Goal: Check status: Check status

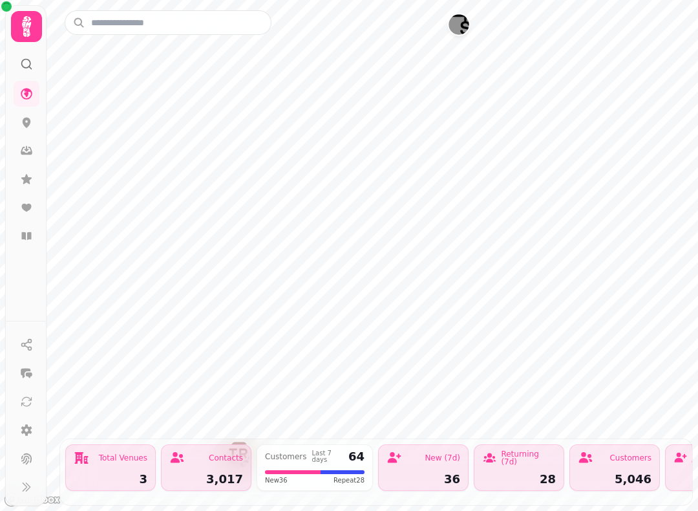
click at [37, 500] on button at bounding box center [27, 487] width 26 height 26
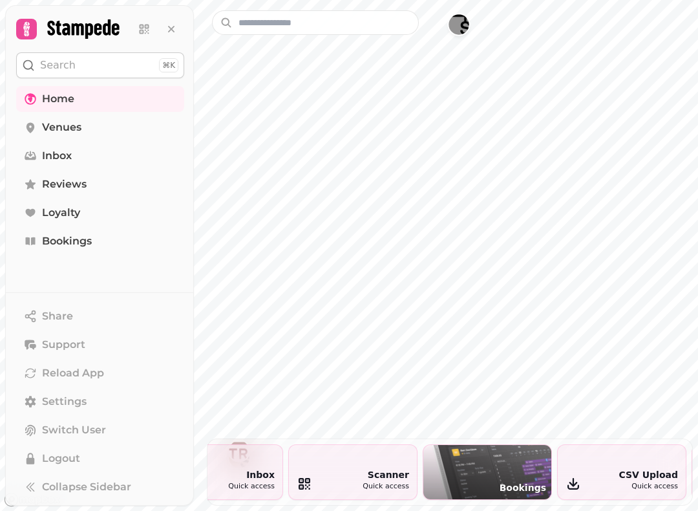
scroll to position [0, 1339]
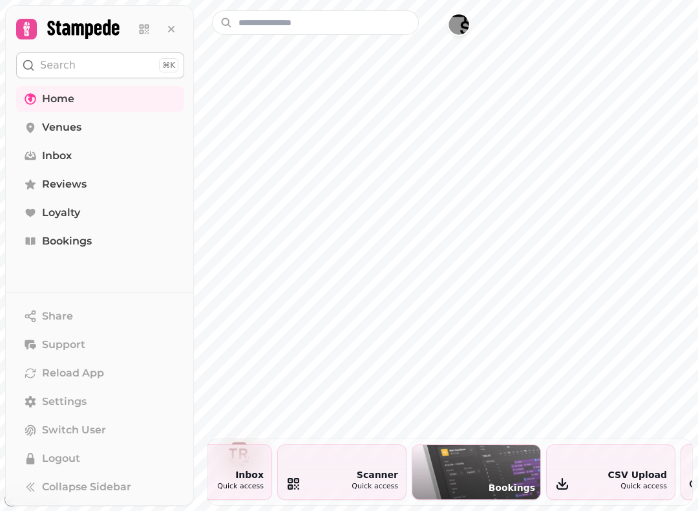
click at [496, 462] on div "Bookings" at bounding box center [476, 472] width 128 height 54
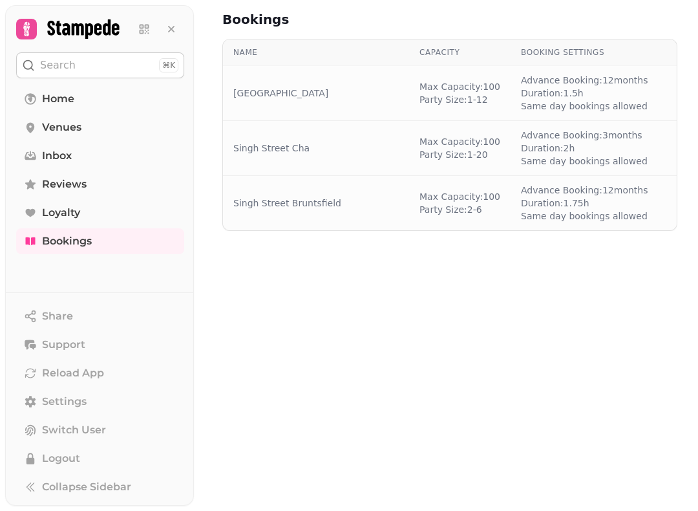
click at [335, 199] on link "Singh Street Bruntsfield" at bounding box center [287, 202] width 108 height 13
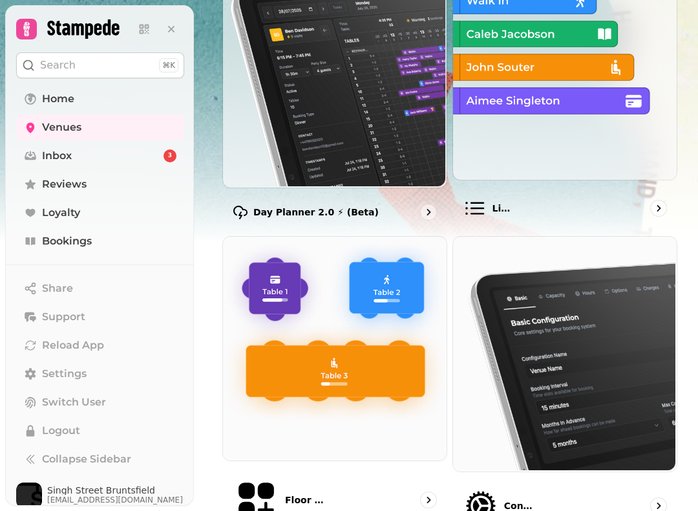
scroll to position [196, 0]
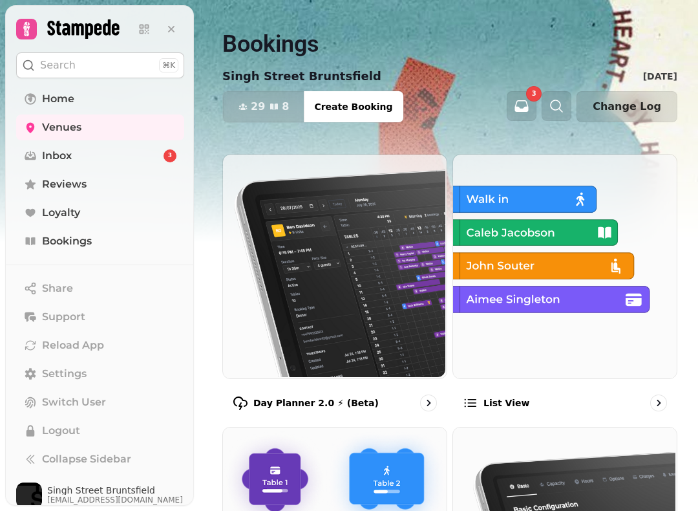
click at [532, 390] on div "List view" at bounding box center [564, 402] width 225 height 37
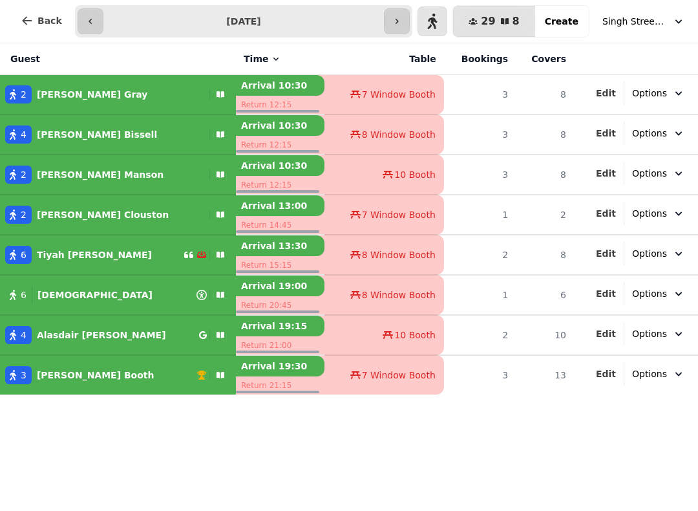
click at [83, 16] on button "button" at bounding box center [91, 21] width 26 height 26
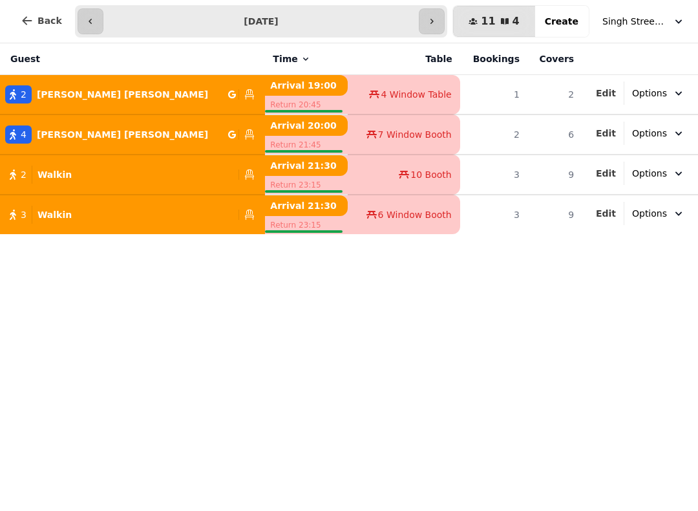
click at [437, 19] on icon "button" at bounding box center [432, 21] width 10 height 10
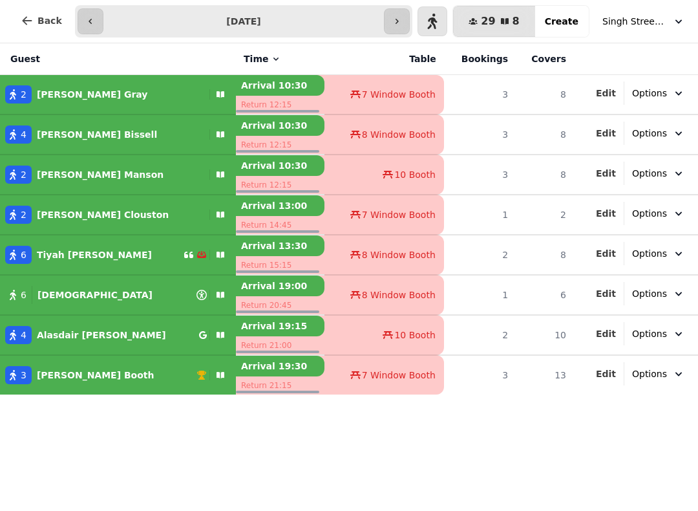
click at [405, 10] on button "button" at bounding box center [397, 21] width 26 height 26
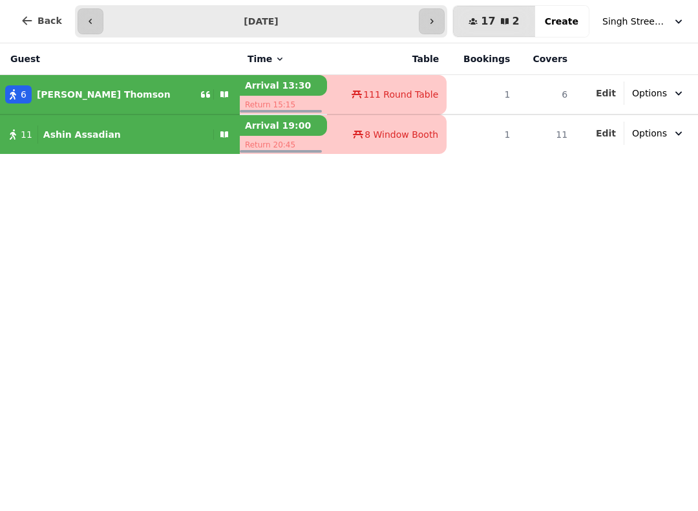
click at [78, 15] on button "button" at bounding box center [91, 21] width 26 height 26
type input "**********"
